Goal: Task Accomplishment & Management: Manage account settings

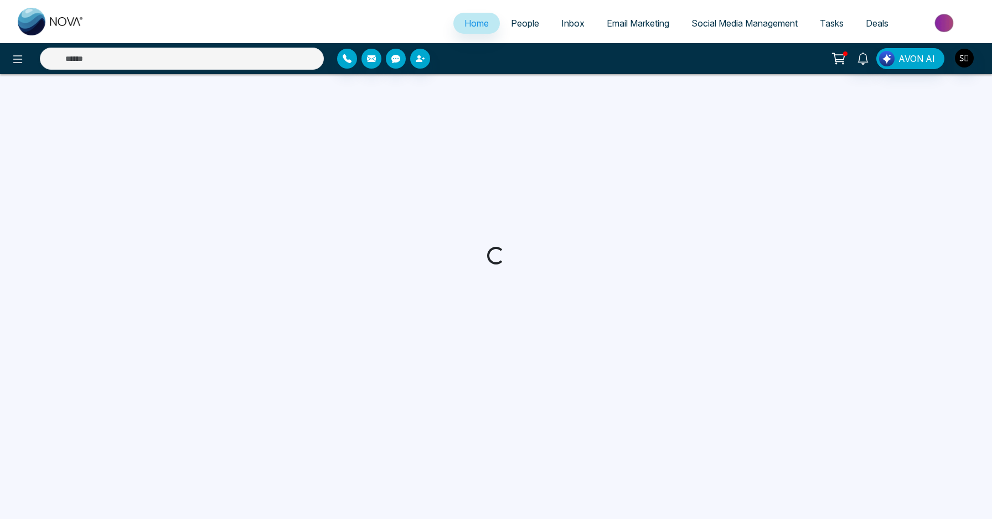
select select "*"
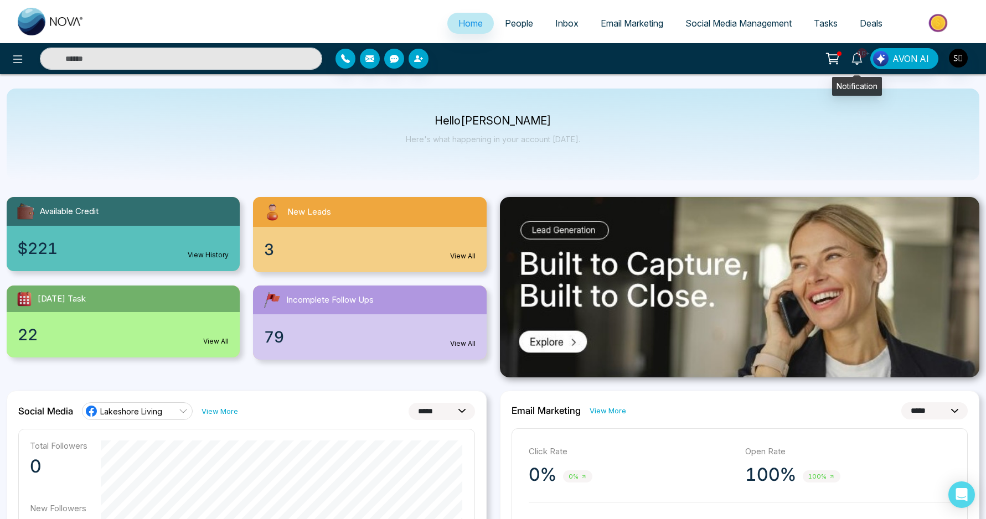
click at [861, 53] on span "10+" at bounding box center [862, 53] width 10 height 10
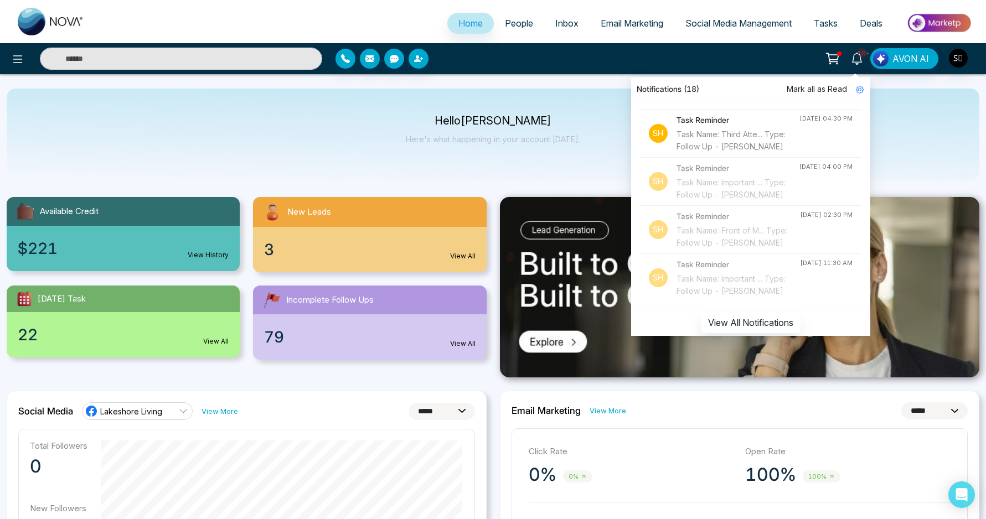
scroll to position [1290, 0]
click at [529, 152] on div "Hello [PERSON_NAME] Here's what happening in your account [DATE]." at bounding box center [493, 134] width 174 height 37
